Goal: Find specific page/section: Find specific page/section

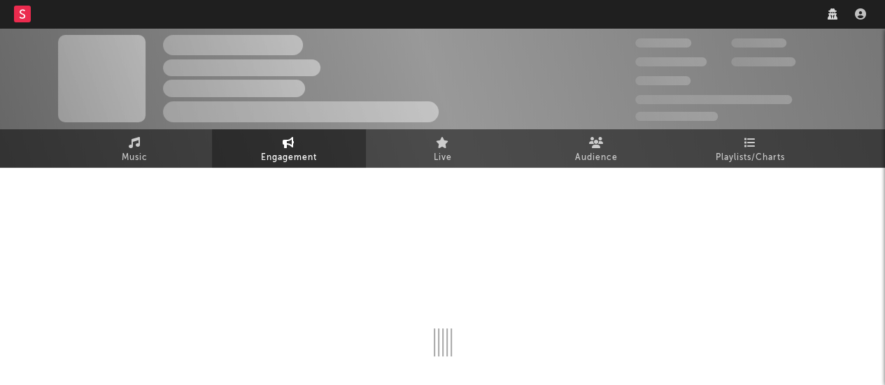
select select "1w"
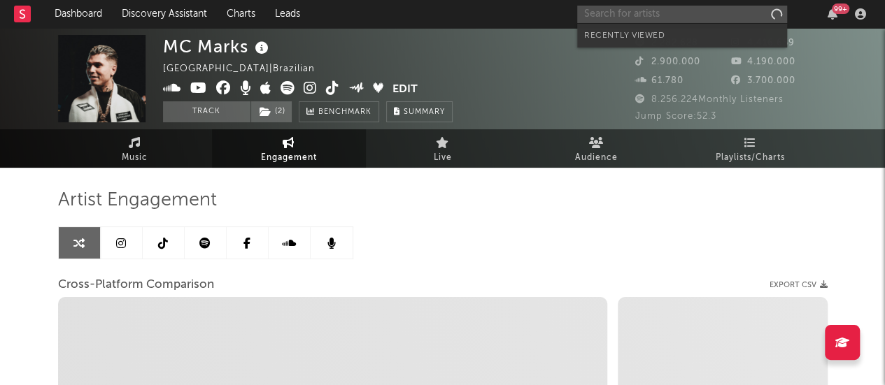
click at [648, 12] on input "text" at bounding box center [682, 14] width 210 height 17
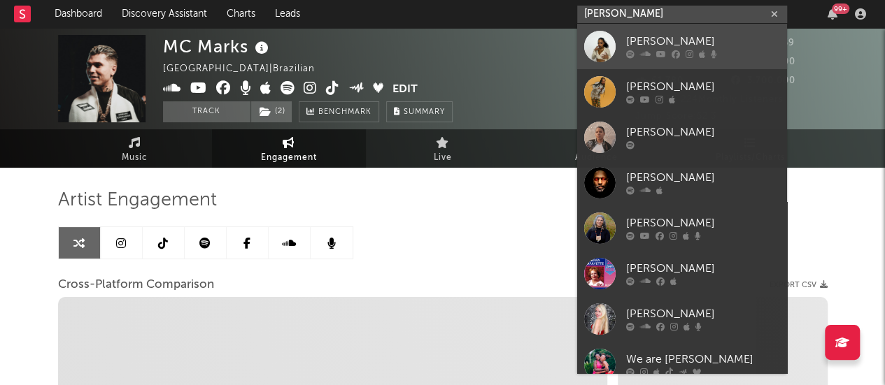
type input "[PERSON_NAME]"
click at [702, 36] on div "[PERSON_NAME]" at bounding box center [703, 42] width 154 height 17
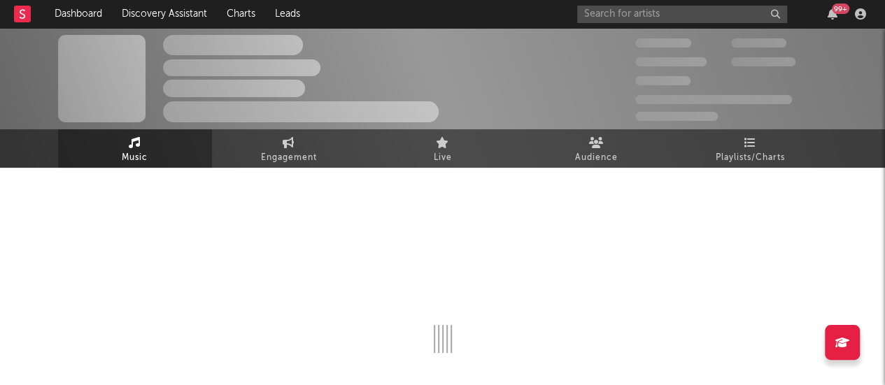
select select "1w"
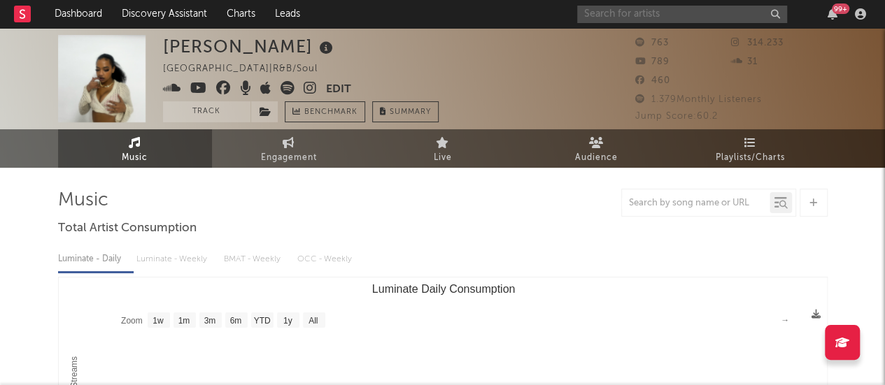
click at [676, 15] on input "text" at bounding box center [682, 14] width 210 height 17
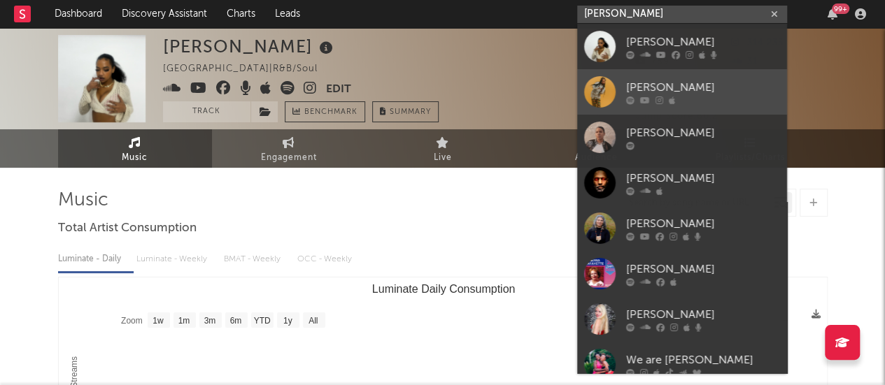
type input "[PERSON_NAME]"
click at [674, 86] on div "[PERSON_NAME]" at bounding box center [703, 87] width 154 height 17
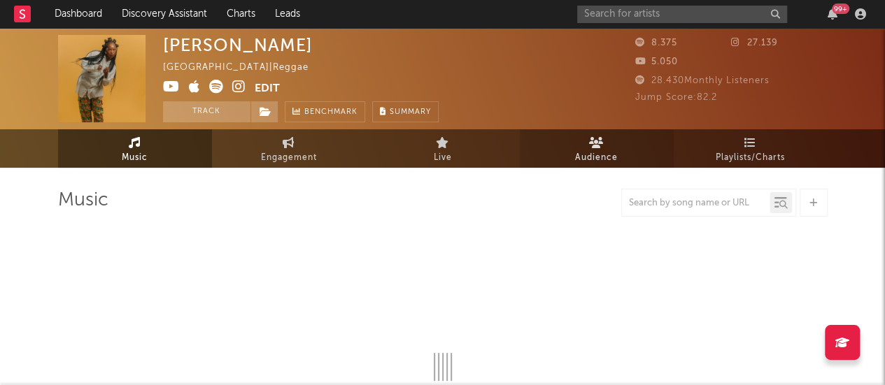
select select "1w"
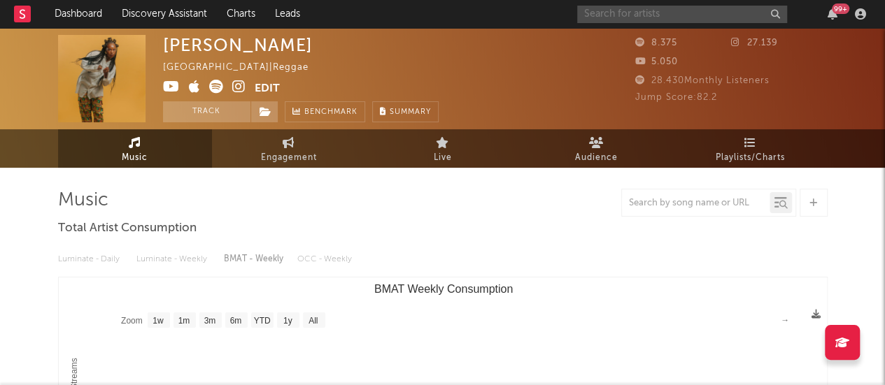
click at [619, 10] on input "text" at bounding box center [682, 14] width 210 height 17
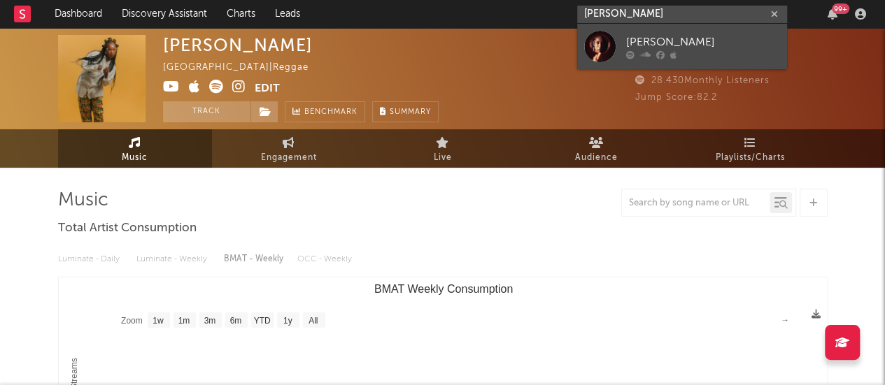
type input "[PERSON_NAME]"
click at [671, 32] on link "[PERSON_NAME]" at bounding box center [682, 46] width 210 height 45
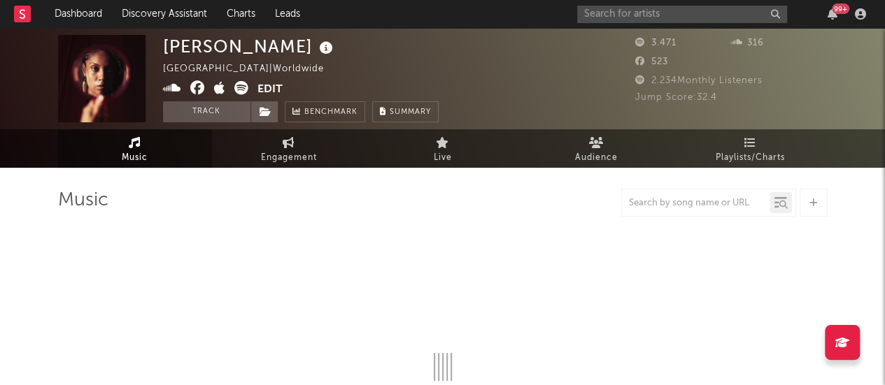
select select "1w"
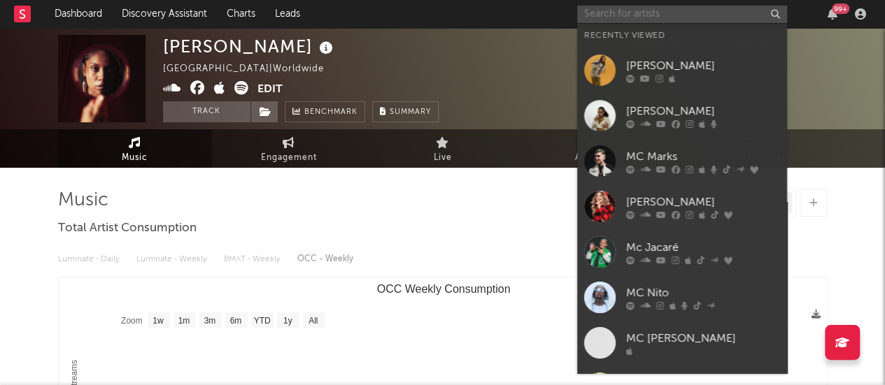
click at [604, 12] on input "text" at bounding box center [682, 14] width 210 height 17
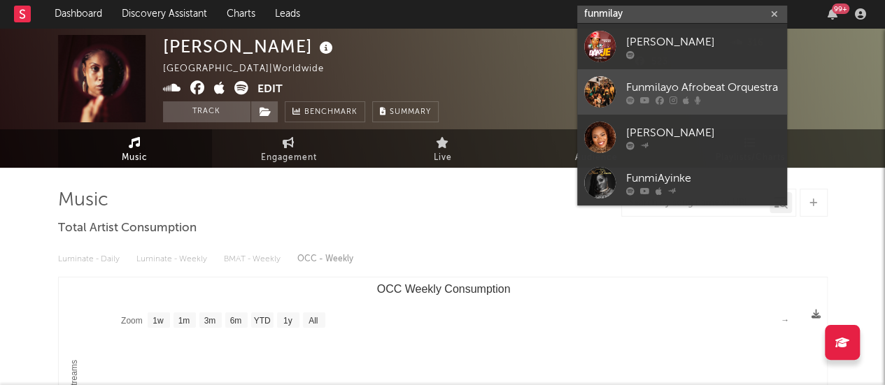
type input "funmilay"
click at [727, 79] on div "Funmilayo Afrobeat Orquestra" at bounding box center [703, 87] width 154 height 17
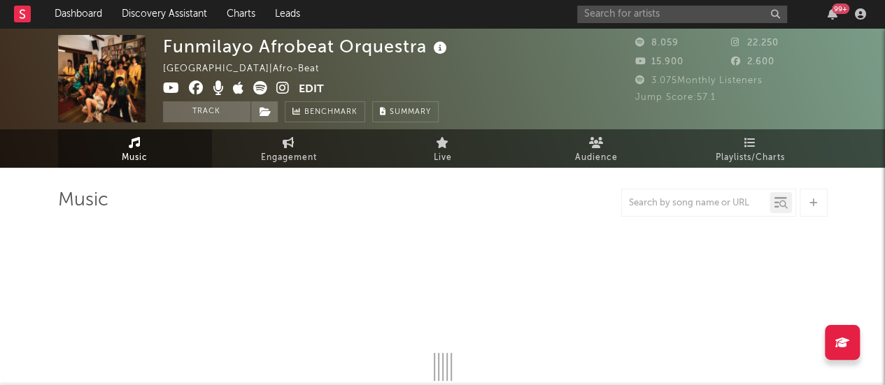
select select "1w"
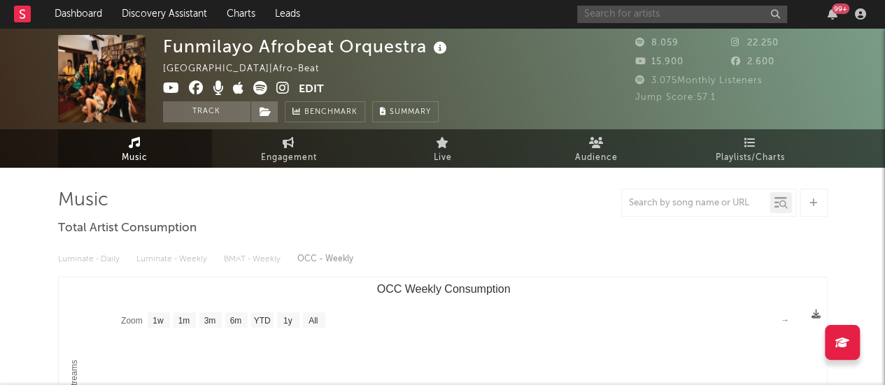
click at [662, 9] on input "text" at bounding box center [682, 14] width 210 height 17
type input "[PERSON_NAME]"
